Goal: Information Seeking & Learning: Find specific fact

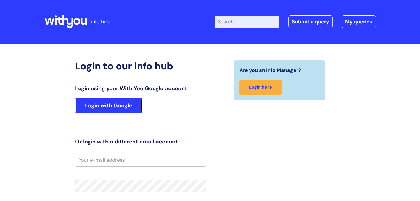
click at [124, 107] on link "Login with Google" at bounding box center [108, 106] width 67 height 14
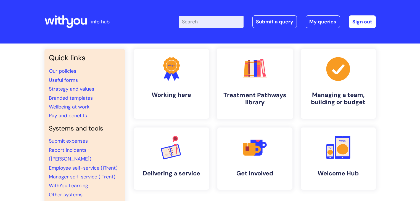
click at [258, 102] on h4 "Treatment Pathways library" at bounding box center [254, 99] width 67 height 15
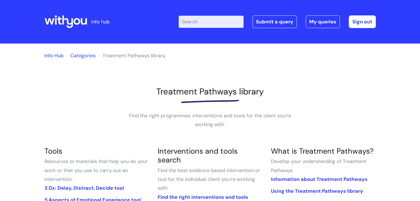
click at [202, 23] on input "Enter your search term here..." at bounding box center [211, 22] width 65 height 12
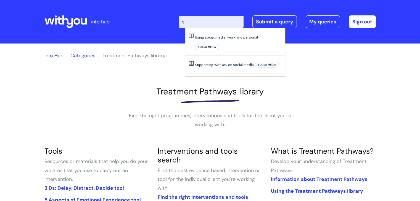
type input "s"
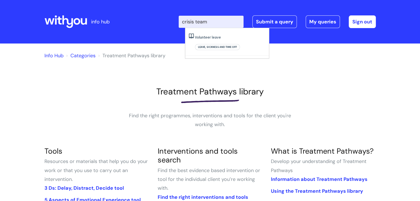
type input "crisis team"
click button "Search" at bounding box center [0, 0] width 0 height 0
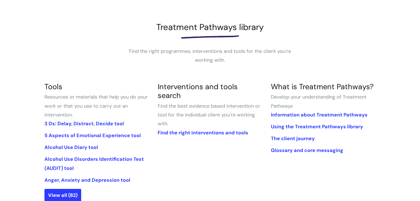
scroll to position [55, 0]
